Goal: Find specific page/section: Find specific page/section

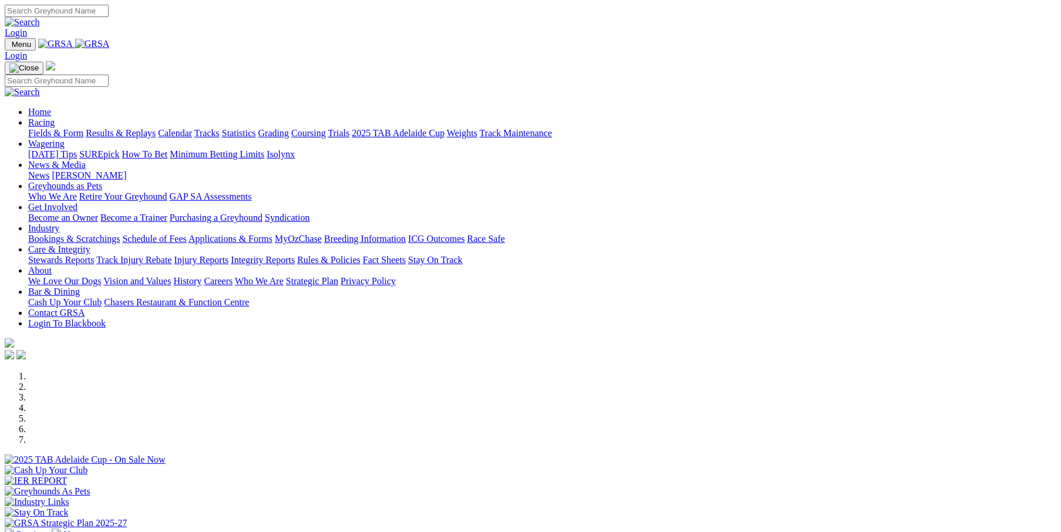
scroll to position [274, 0]
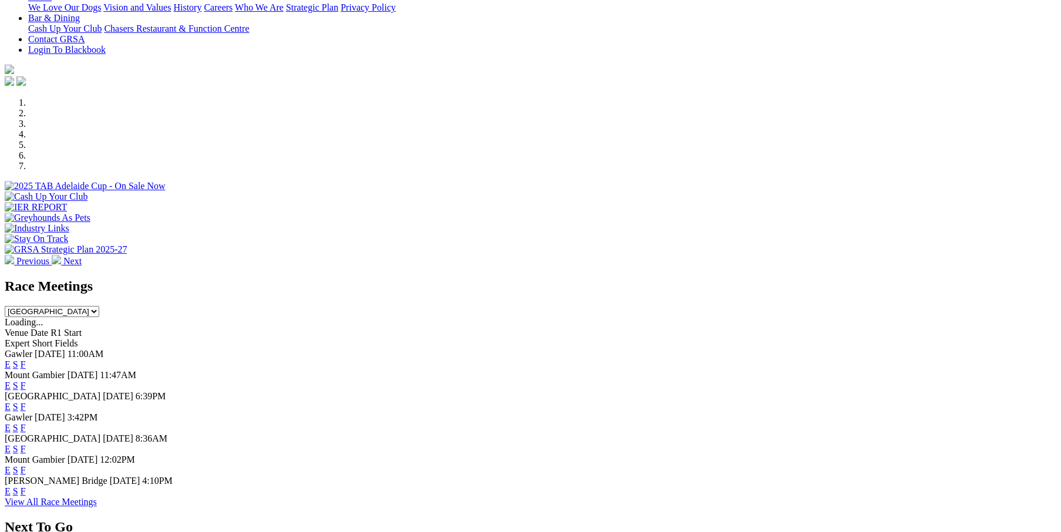
click at [26, 380] on link "F" at bounding box center [23, 385] width 5 height 10
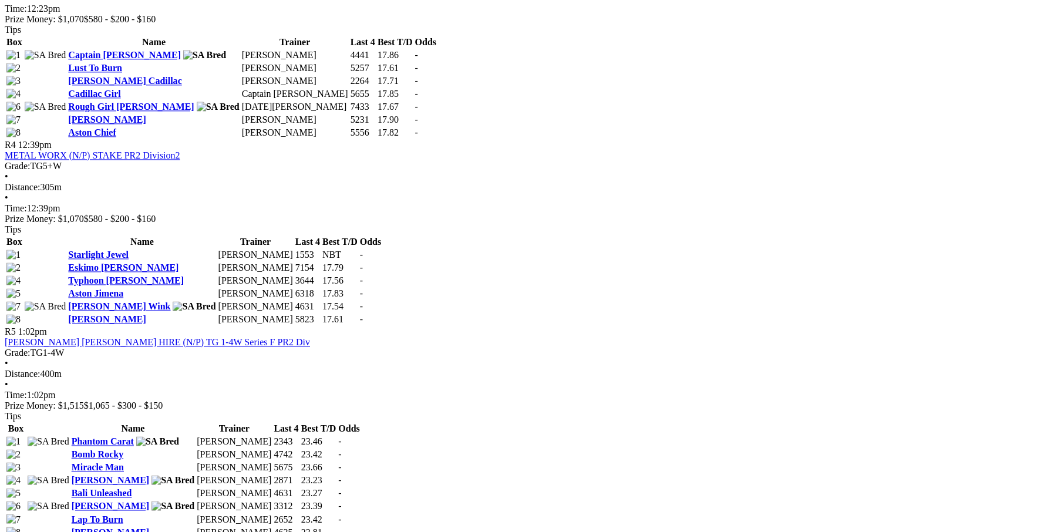
scroll to position [900, 0]
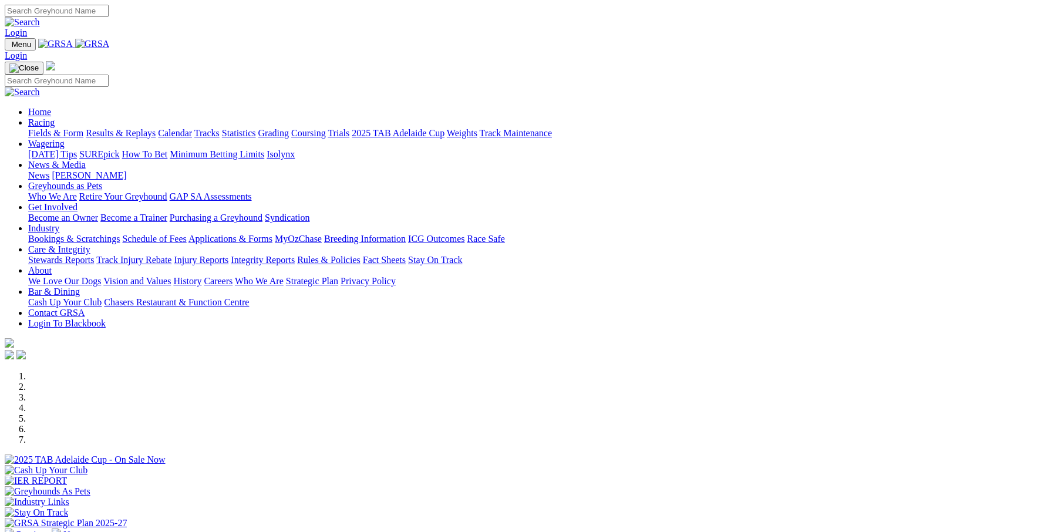
scroll to position [430, 0]
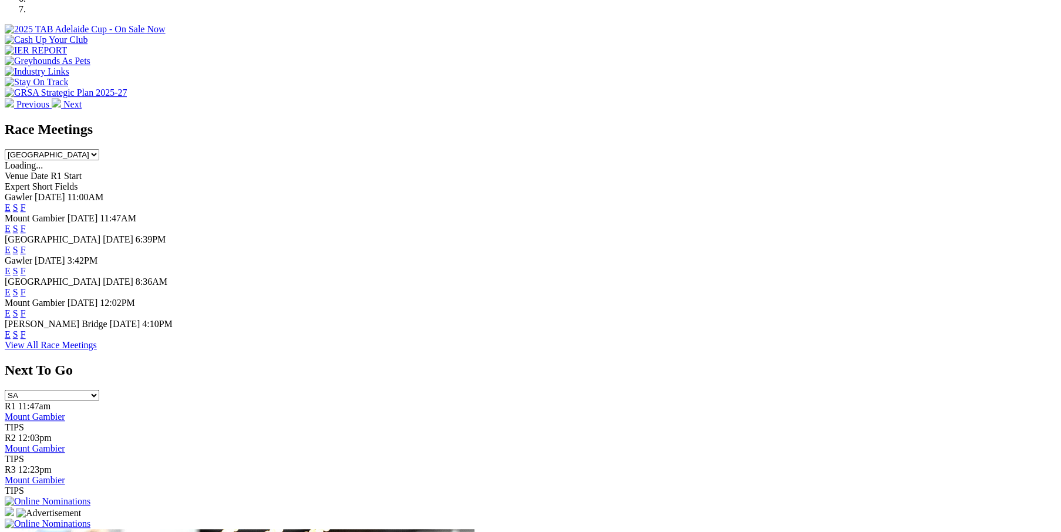
click at [26, 318] on link "F" at bounding box center [23, 313] width 5 height 10
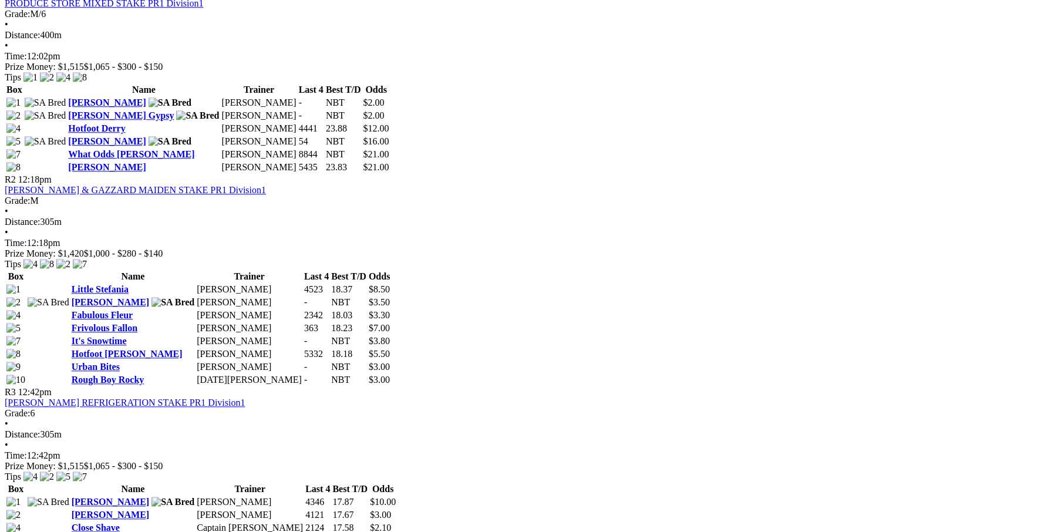
scroll to position [743, 0]
